Goal: Communication & Community: Answer question/provide support

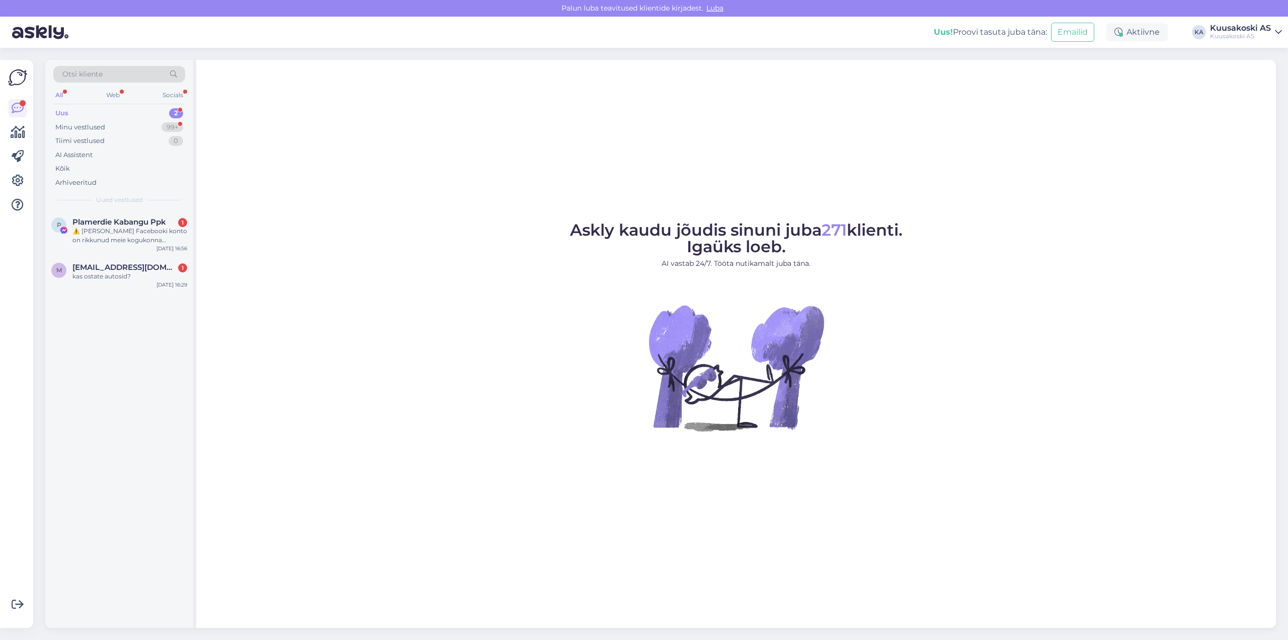
click at [62, 112] on div "Uus" at bounding box center [61, 113] width 13 height 10
click at [124, 238] on div "⚠️ [PERSON_NAME] Facebooki konto on rikkunud meie kogukonna standardeid. Meie s…" at bounding box center [129, 235] width 115 height 18
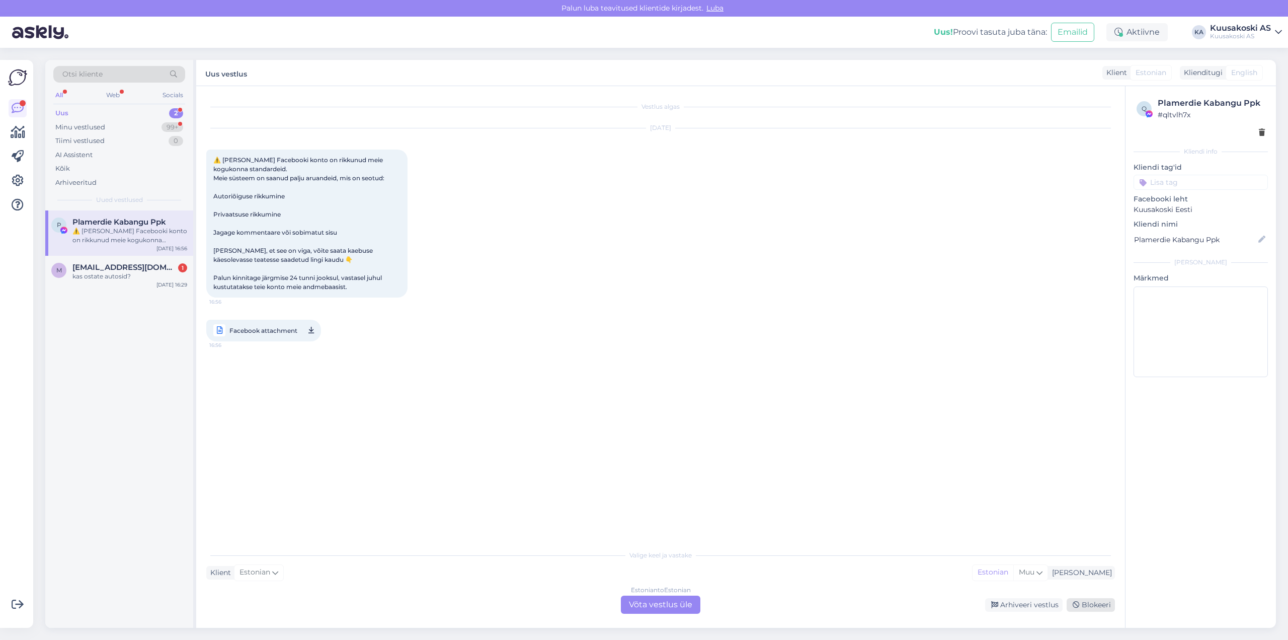
click at [1087, 604] on div "Blokeeri" at bounding box center [1091, 605] width 48 height 14
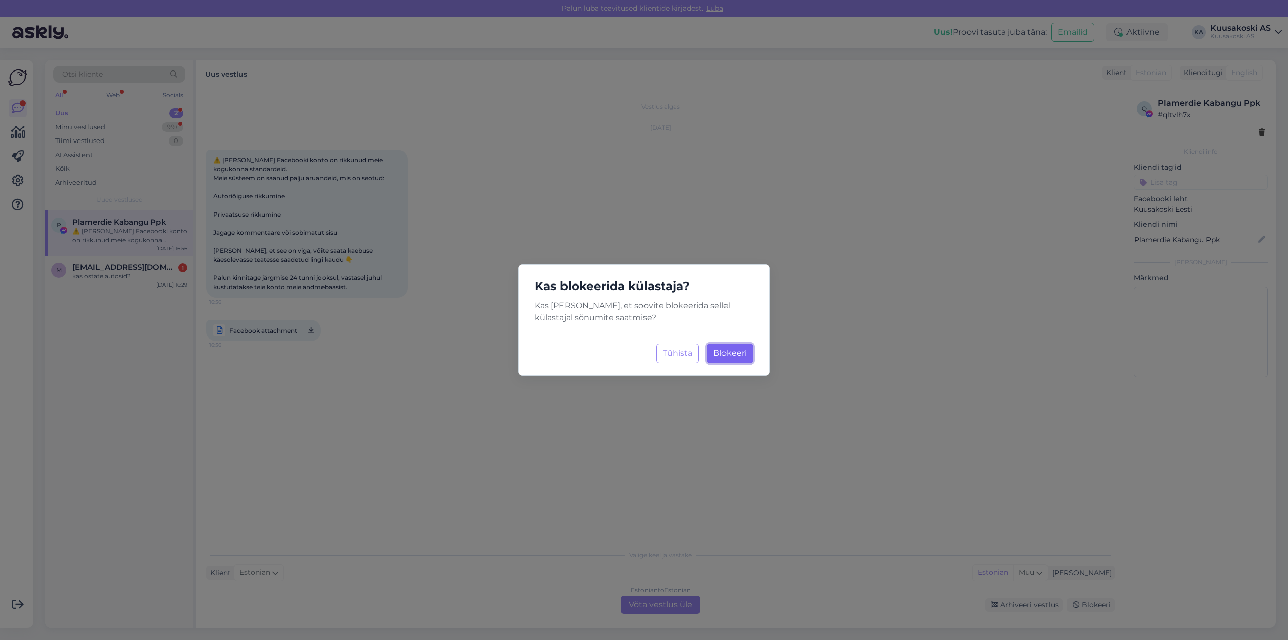
click at [733, 351] on span "Blokeeri" at bounding box center [730, 353] width 33 height 10
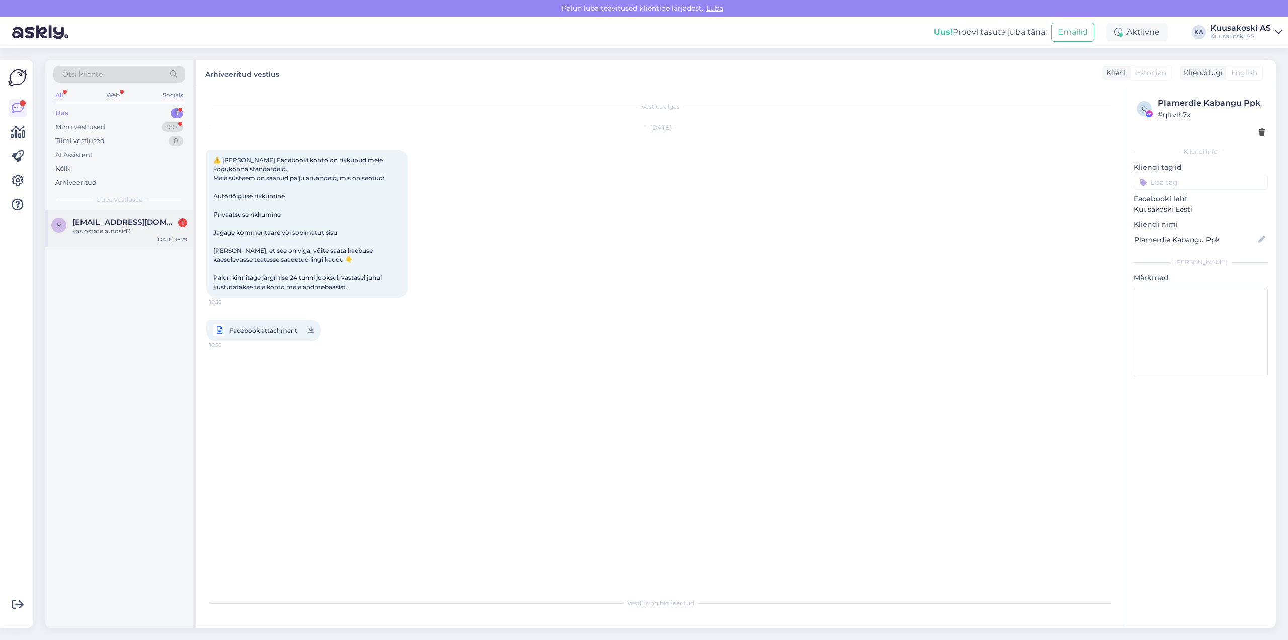
click at [116, 219] on span "[EMAIL_ADDRESS][DOMAIN_NAME]" at bounding box center [124, 221] width 105 height 9
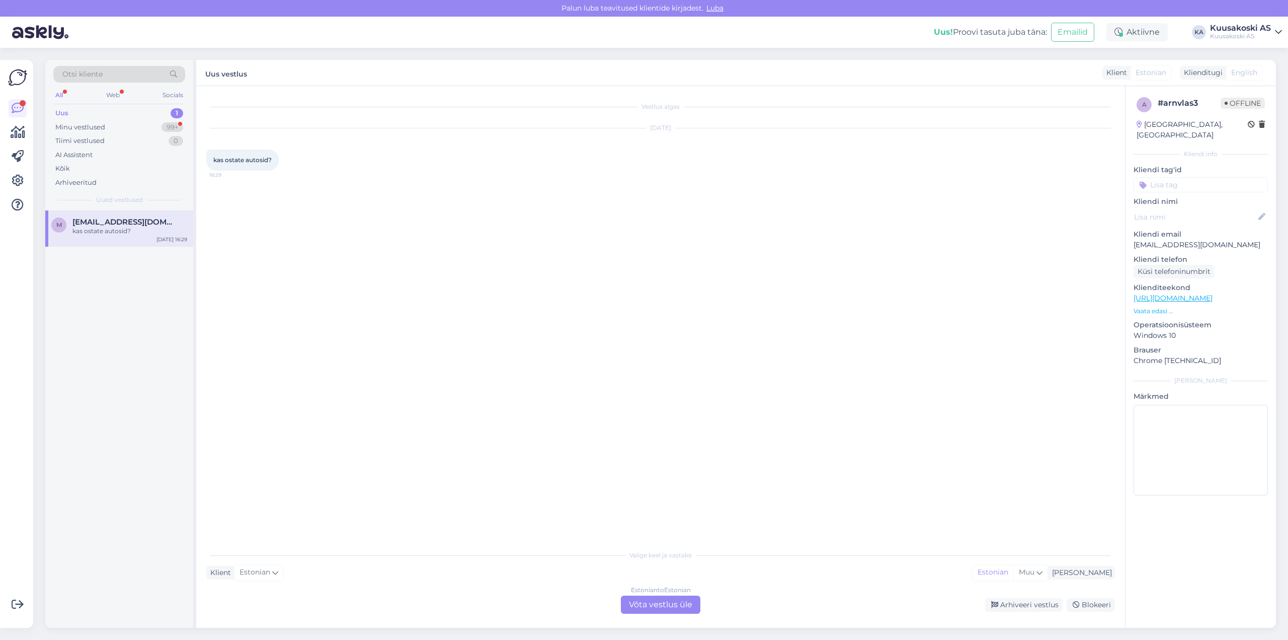
click at [660, 570] on div "Klient Estonian Mina Estonian Muu" at bounding box center [660, 573] width 909 height 14
click at [656, 589] on div "Estonian to Estonian" at bounding box center [661, 589] width 60 height 9
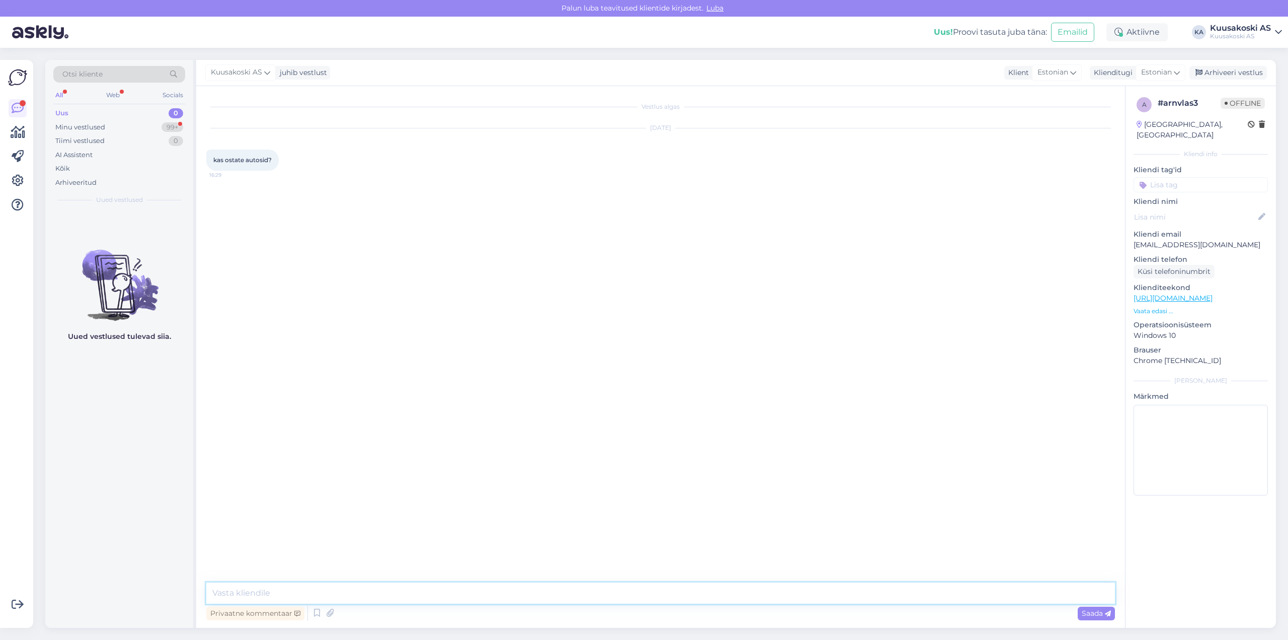
click at [359, 596] on textarea at bounding box center [660, 592] width 909 height 21
click at [485, 593] on textarea "Tere! AS Kuusakoski otsab sõidukeid vanametallina, musta metalli liik Teras 3/r…" at bounding box center [660, 592] width 909 height 21
click at [569, 592] on textarea "Tere! AS Kuusakoski otsab sõidukeid vanametallina, musta metalli liigina Teras …" at bounding box center [660, 592] width 909 height 21
paste textarea "[URL][DOMAIN_NAME]"
click at [306, 592] on textarea "Tere! AS Kuusakoski otsab sõidukeid vanametallina, musta metalli liigina Teras …" at bounding box center [660, 592] width 909 height 21
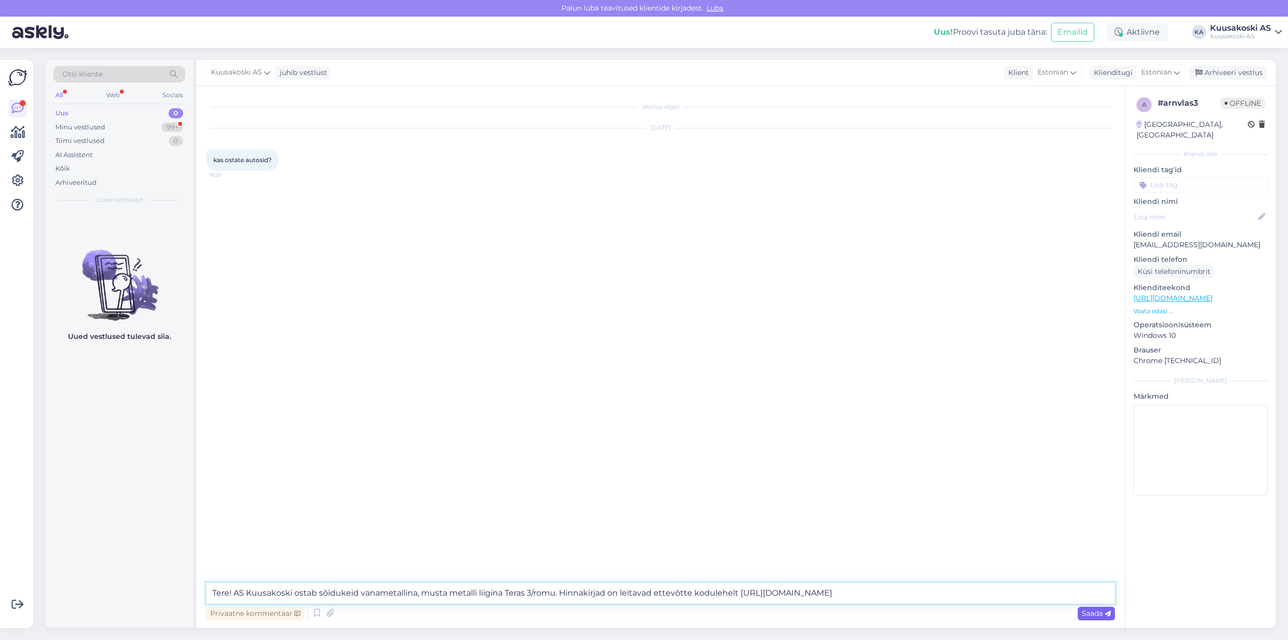
type textarea "Tere! AS Kuusakoski ostab sõidukeid vanametallina, musta metalli liigina Teras …"
click at [1092, 613] on span "Saada" at bounding box center [1096, 612] width 29 height 9
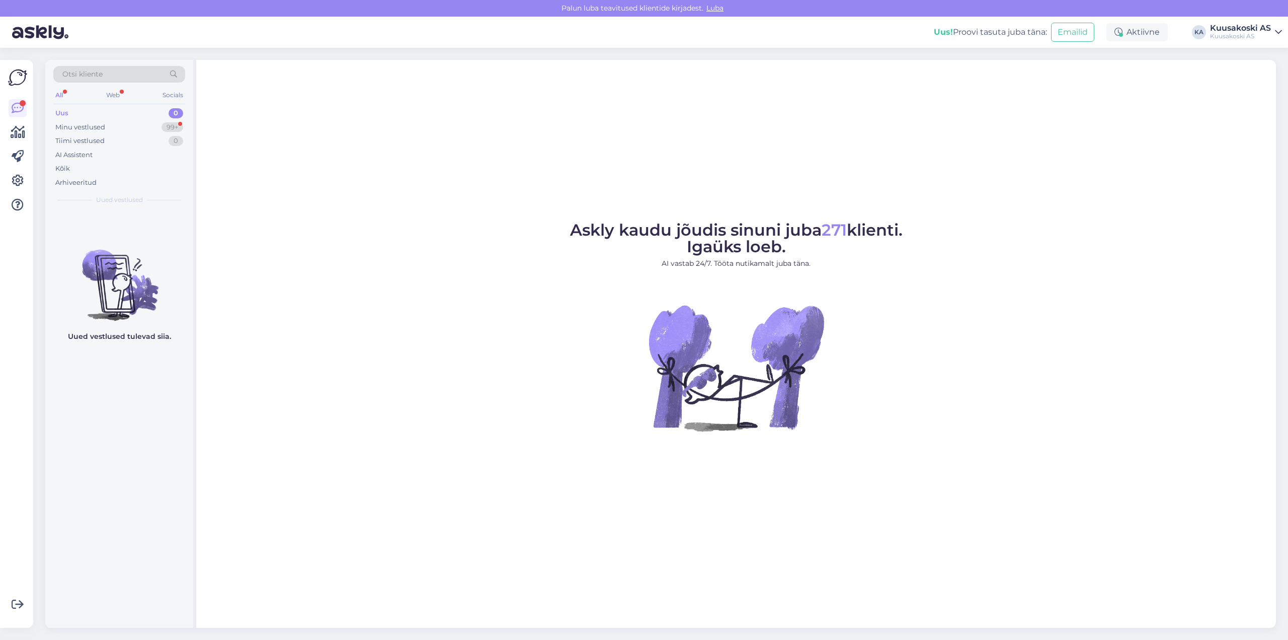
click at [193, 203] on div "Otsi kliente All Web Socials Uus 0 Minu vestlused 99+ Tiimi vestlused 0 AI Assi…" at bounding box center [120, 344] width 151 height 568
